Goal: Task Accomplishment & Management: Use online tool/utility

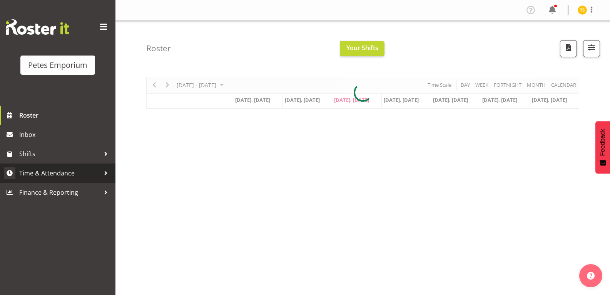
click at [64, 180] on link "Time & Attendance" at bounding box center [58, 172] width 116 height 19
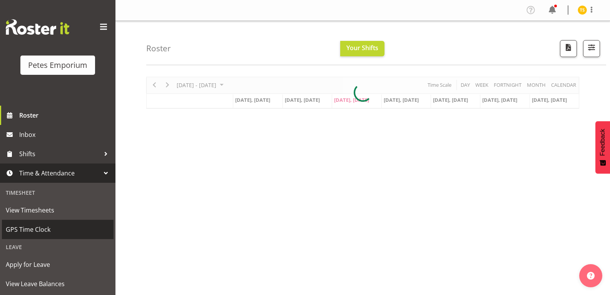
click at [31, 233] on span "GPS Time Clock" at bounding box center [58, 229] width 104 height 12
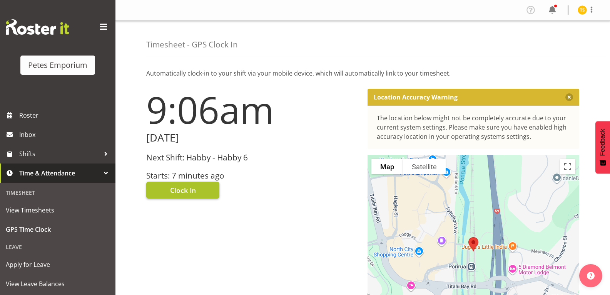
click at [182, 190] on span "Clock In" at bounding box center [183, 190] width 26 height 10
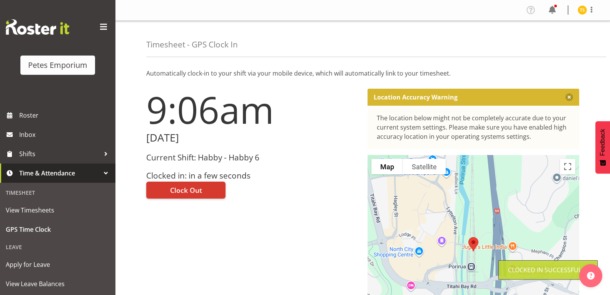
click at [581, 8] on img at bounding box center [582, 9] width 9 height 9
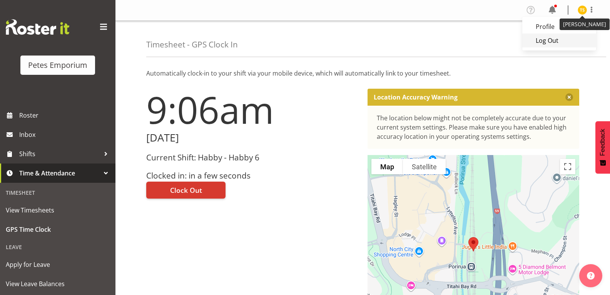
click at [550, 41] on link "Log Out" at bounding box center [560, 41] width 74 height 14
